Goal: Task Accomplishment & Management: Manage account settings

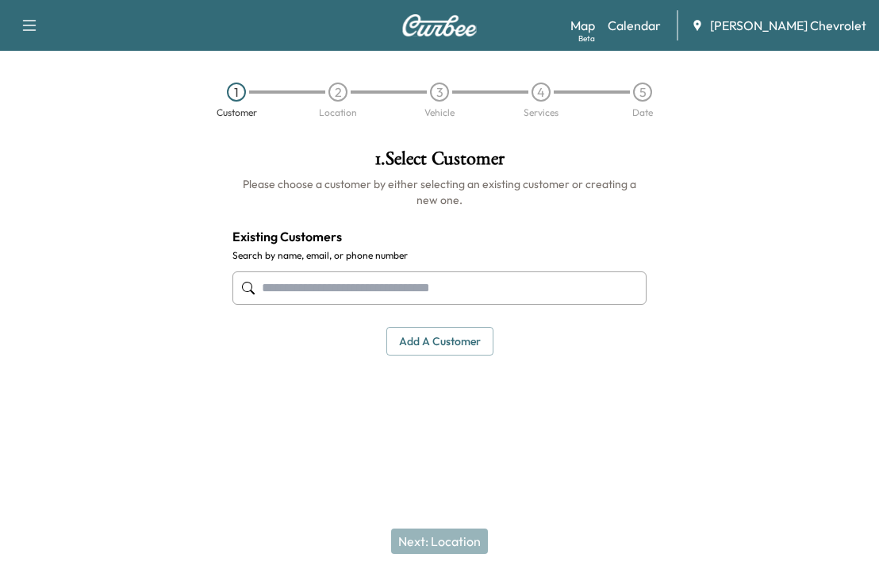
click at [661, 29] on link "Calendar" at bounding box center [633, 25] width 53 height 19
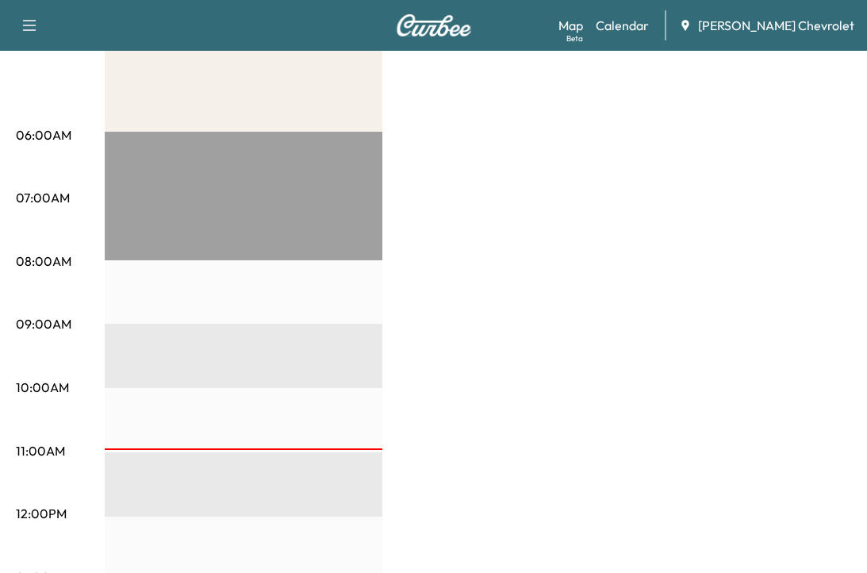
scroll to position [79, 0]
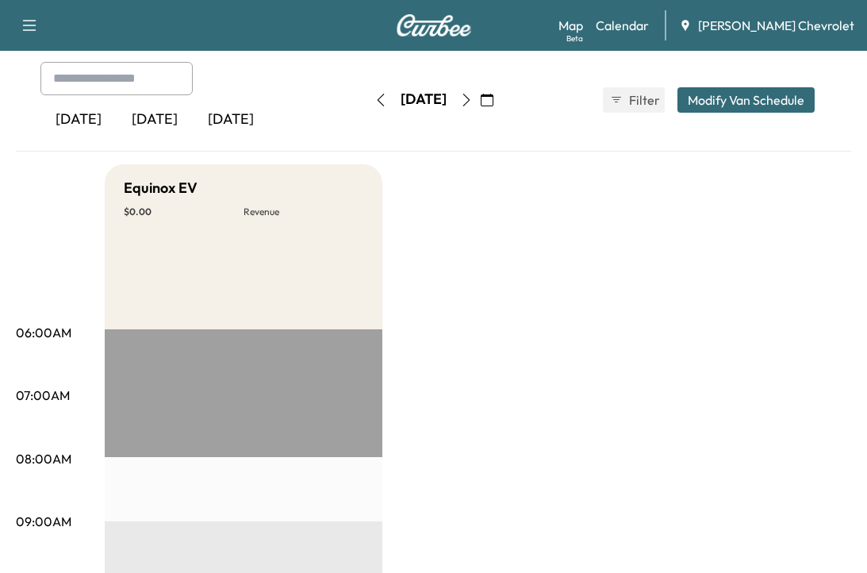
click at [473, 94] on icon "button" at bounding box center [466, 100] width 13 height 13
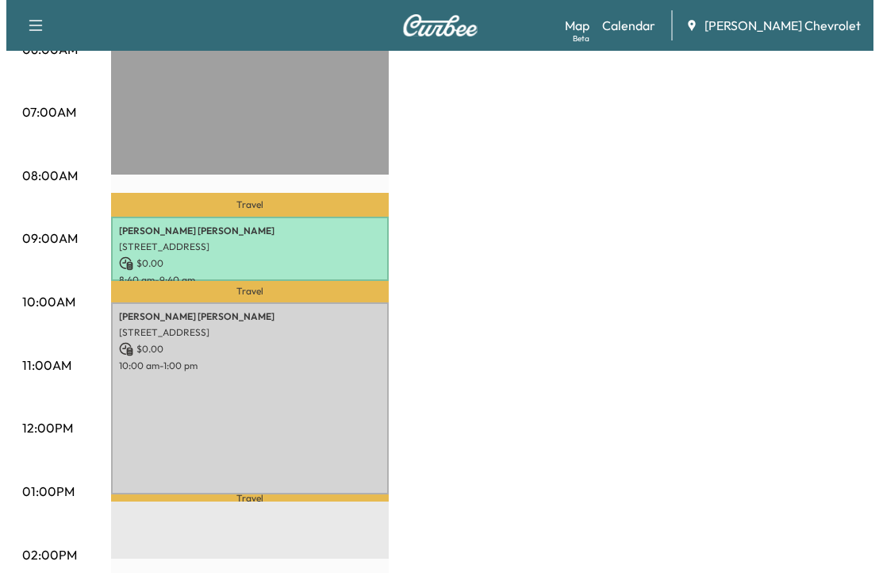
scroll to position [397, 0]
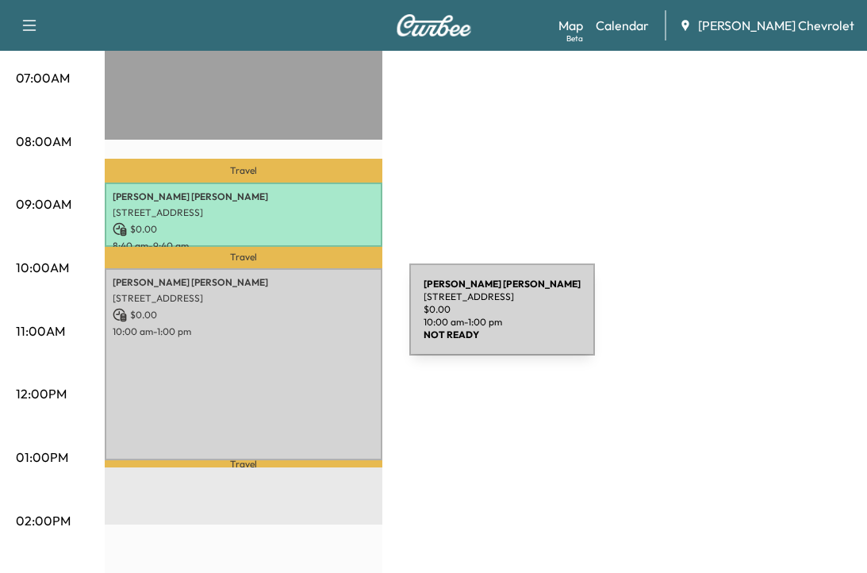
click at [290, 319] on div "[PERSON_NAME] [STREET_ADDRESS] $ 0.00 10:00 am - 1:00 pm" at bounding box center [244, 364] width 278 height 192
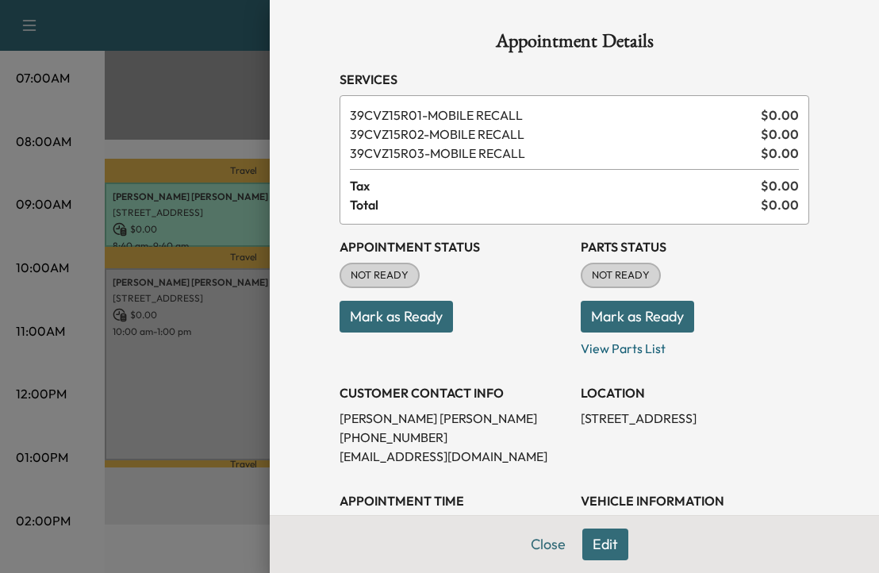
click at [405, 327] on button "Mark as Ready" at bounding box center [395, 317] width 113 height 32
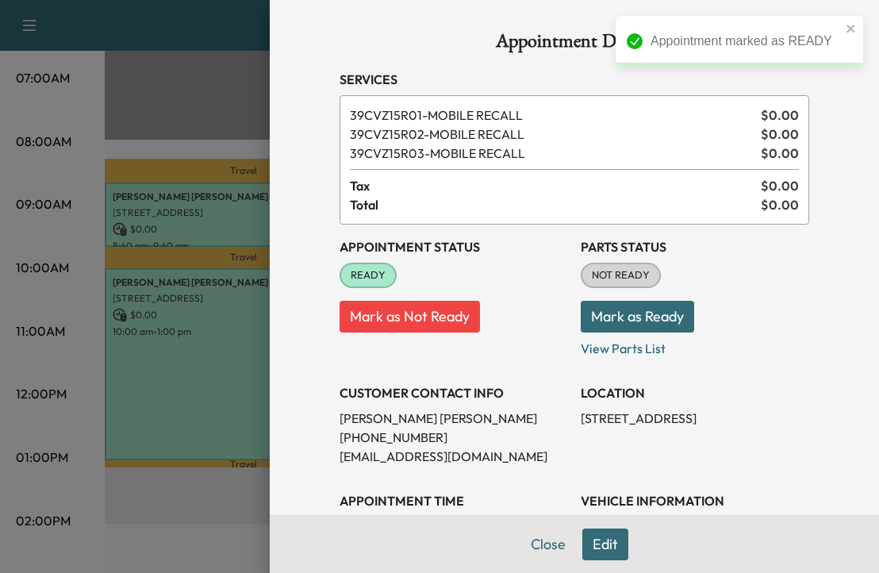
click at [853, 31] on icon "close" at bounding box center [850, 29] width 8 height 8
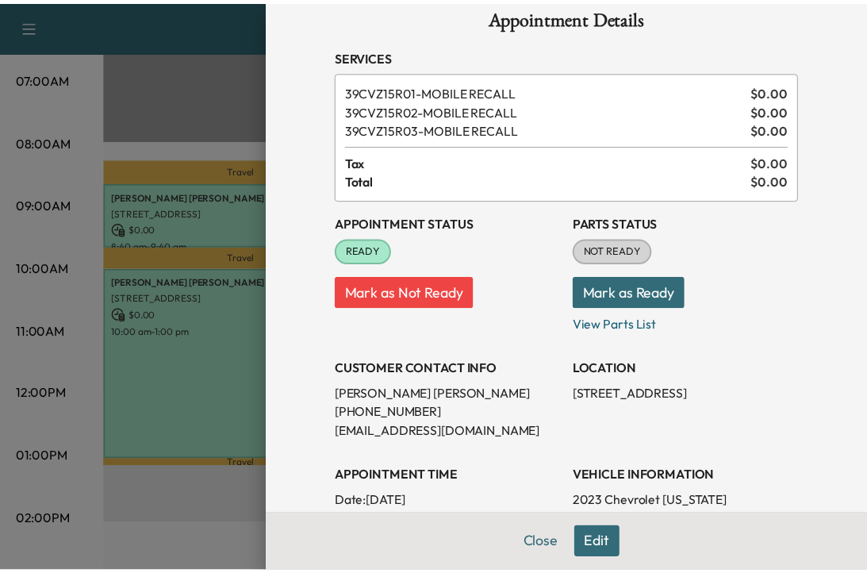
scroll to position [0, 0]
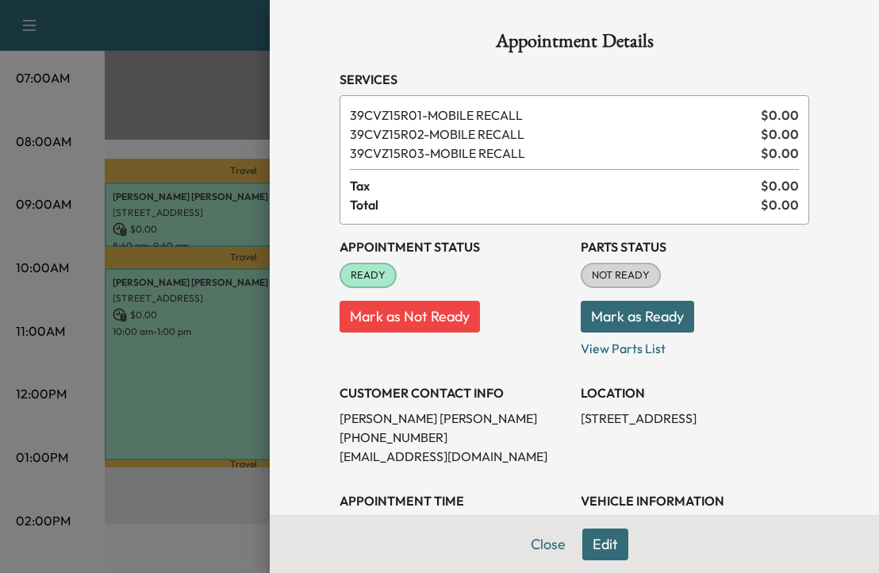
click at [151, 485] on div at bounding box center [439, 286] width 879 height 573
